Goal: Check status: Check status

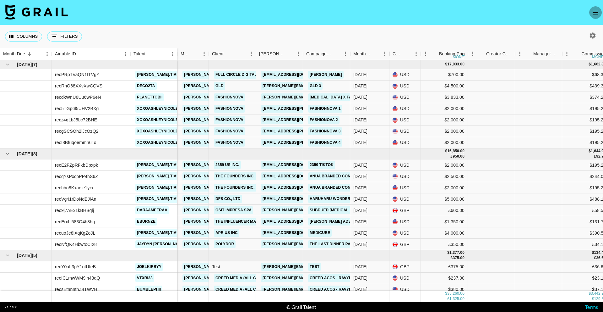
click at [596, 14] on icon "open drawer" at bounding box center [596, 13] width 6 height 4
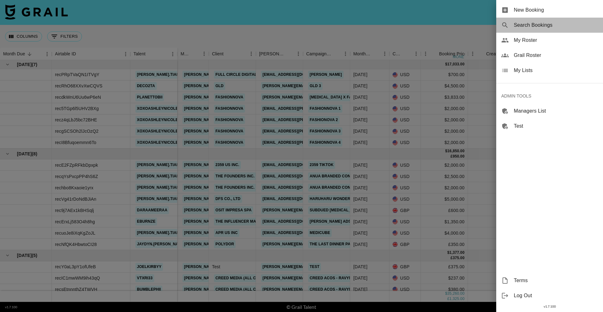
click at [535, 25] on span "Search Bookings" at bounding box center [556, 25] width 84 height 8
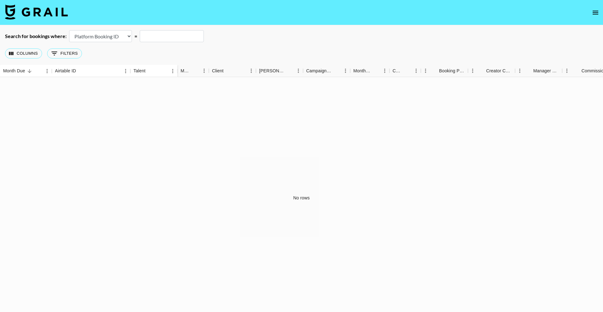
click at [90, 36] on select "Airtable Booking ID Platform Booking ID Platform Campaign ID" at bounding box center [100, 36] width 63 height 12
select select "airtableId"
click at [69, 30] on select "Airtable Booking ID Platform Booking ID Platform Campaign ID" at bounding box center [100, 36] width 63 height 12
click at [168, 36] on input "text" at bounding box center [172, 36] width 64 height 12
paste input "recxyFEvffOk0KWSH"
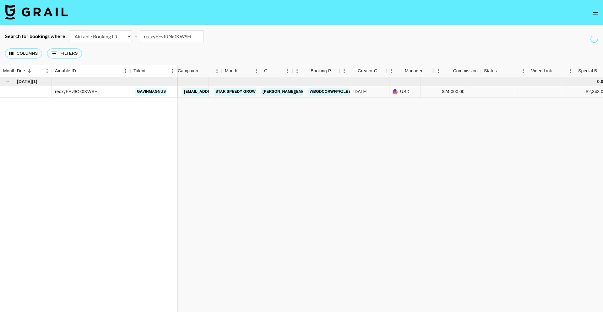
scroll to position [0, 503]
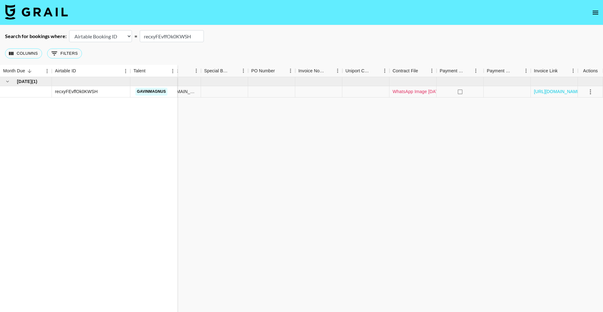
type input "recxyFEvffOk0KWSH"
click at [405, 92] on link "WhatsApp Image [DATE] 04.56.15.jpeg" at bounding box center [432, 91] width 78 height 6
